Goal: Information Seeking & Learning: Learn about a topic

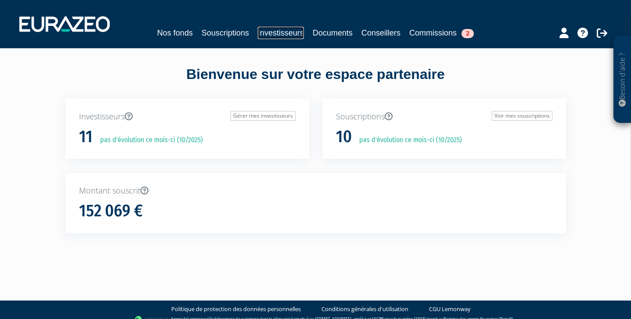
click at [282, 31] on link "Investisseurs" at bounding box center [281, 33] width 46 height 12
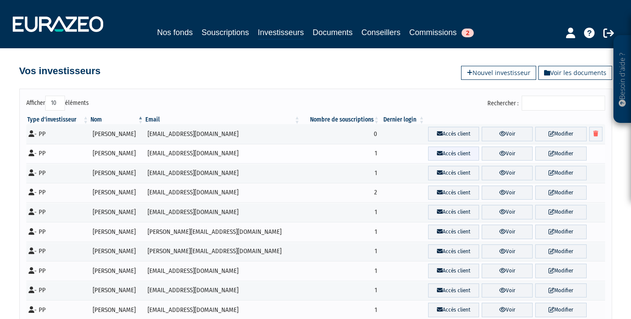
click at [450, 157] on link "Accès client" at bounding box center [453, 154] width 51 height 14
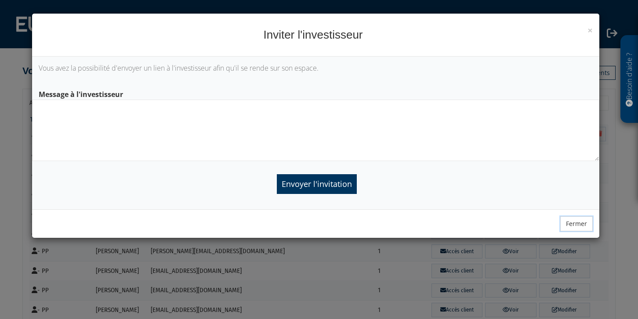
click at [576, 224] on button "Fermer" at bounding box center [576, 224] width 32 height 15
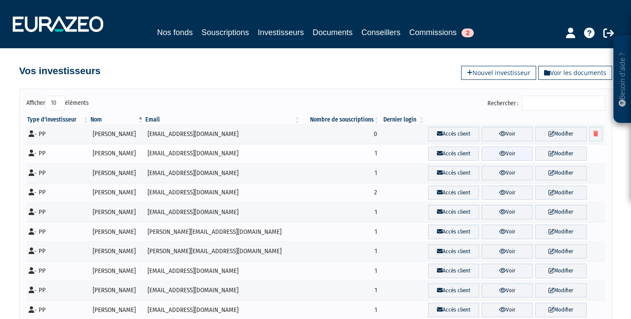
click at [508, 153] on link "Voir" at bounding box center [507, 154] width 51 height 14
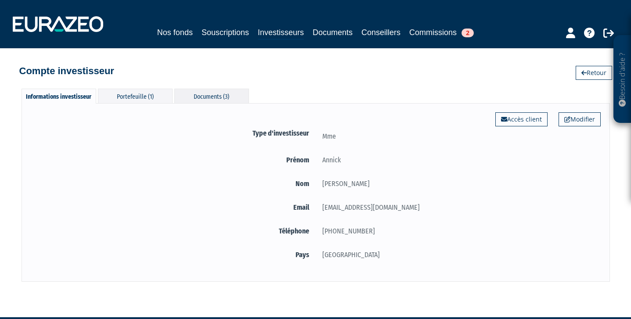
click at [199, 94] on div "Documents (3)" at bounding box center [211, 96] width 75 height 14
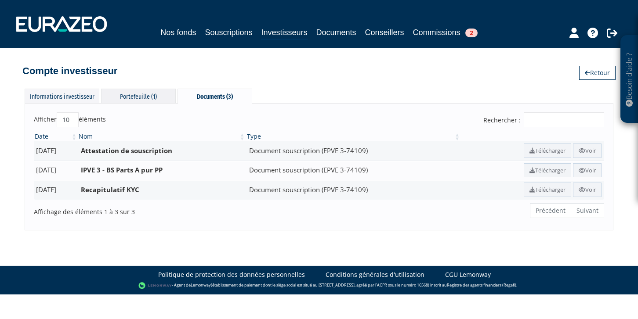
click at [148, 93] on div "Portefeuille (1)" at bounding box center [138, 96] width 75 height 14
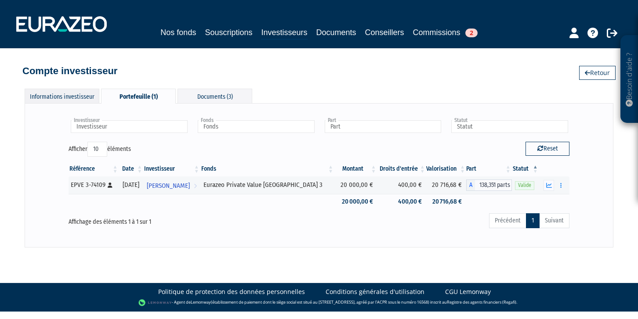
click at [67, 100] on div "Informations investisseur" at bounding box center [62, 96] width 75 height 14
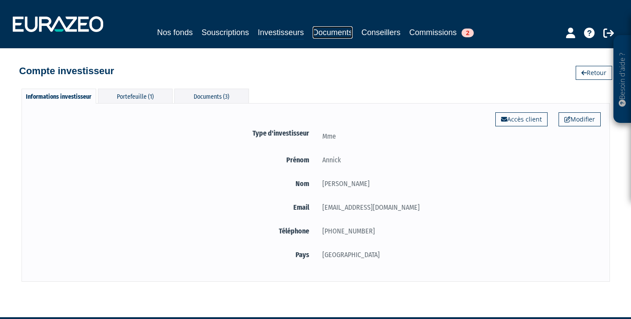
click at [342, 38] on link "Documents" at bounding box center [333, 32] width 40 height 12
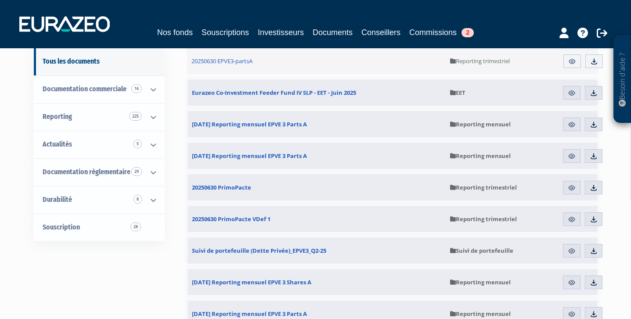
scroll to position [82, 0]
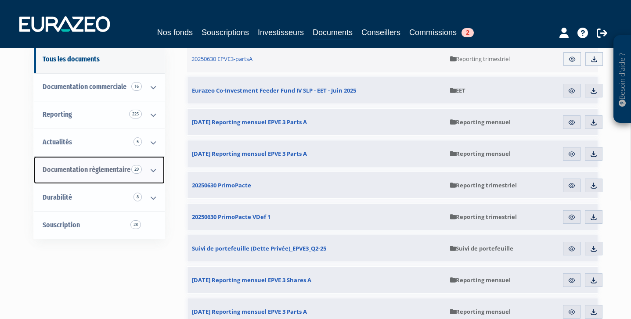
click at [155, 171] on icon at bounding box center [153, 170] width 23 height 27
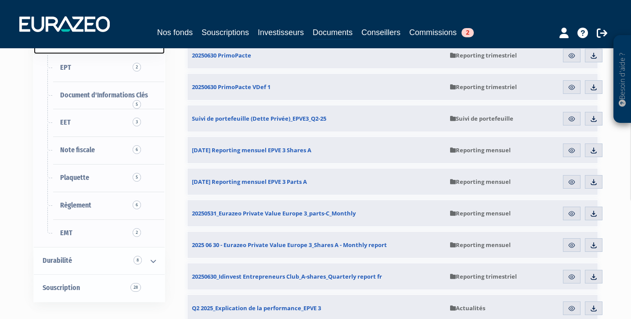
scroll to position [256, 0]
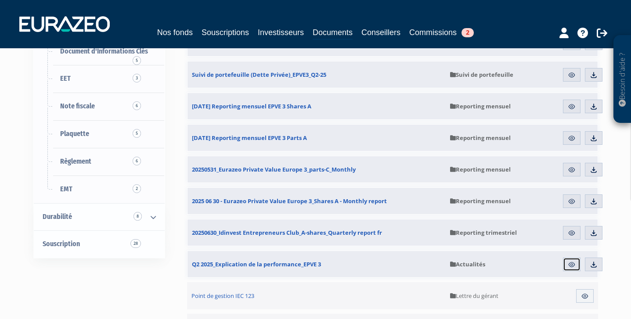
click at [570, 268] on img at bounding box center [572, 265] width 8 height 8
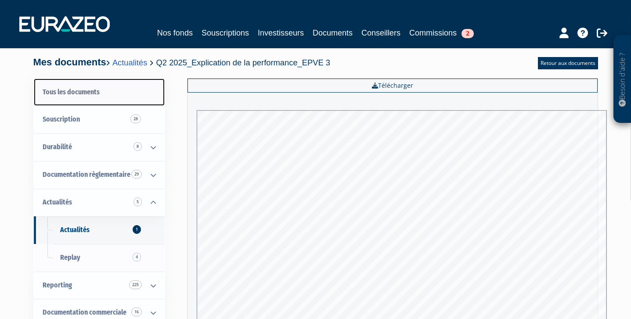
click at [72, 94] on link "Tous les documents" at bounding box center [99, 93] width 131 height 28
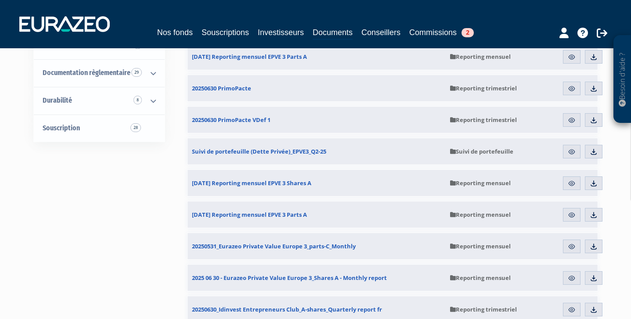
scroll to position [147, 0]
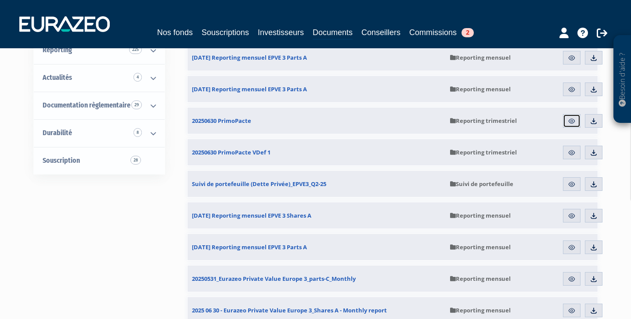
click at [577, 121] on link "Aperçu" at bounding box center [572, 121] width 18 height 14
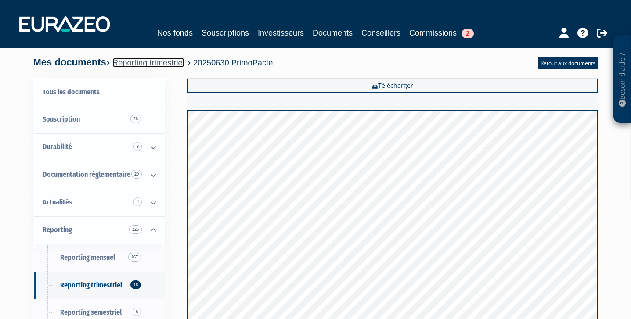
click at [137, 65] on link "Reporting trimestriel" at bounding box center [148, 62] width 72 height 9
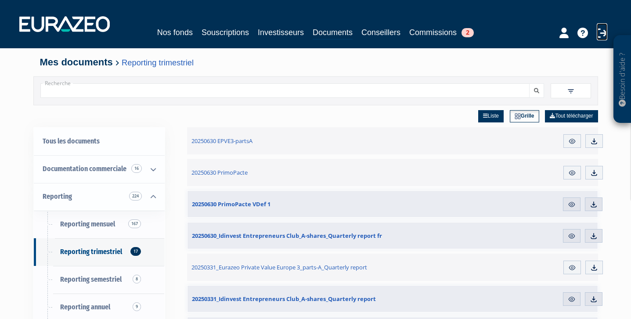
click at [599, 31] on icon at bounding box center [602, 33] width 11 height 11
